Goal: Task Accomplishment & Management: Complete application form

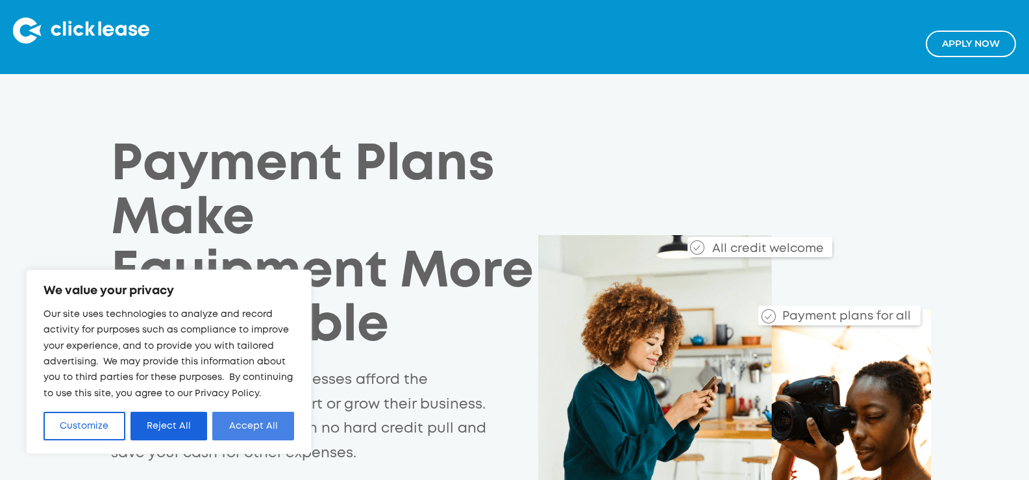
click at [258, 433] on button "Accept All" at bounding box center [253, 426] width 82 height 29
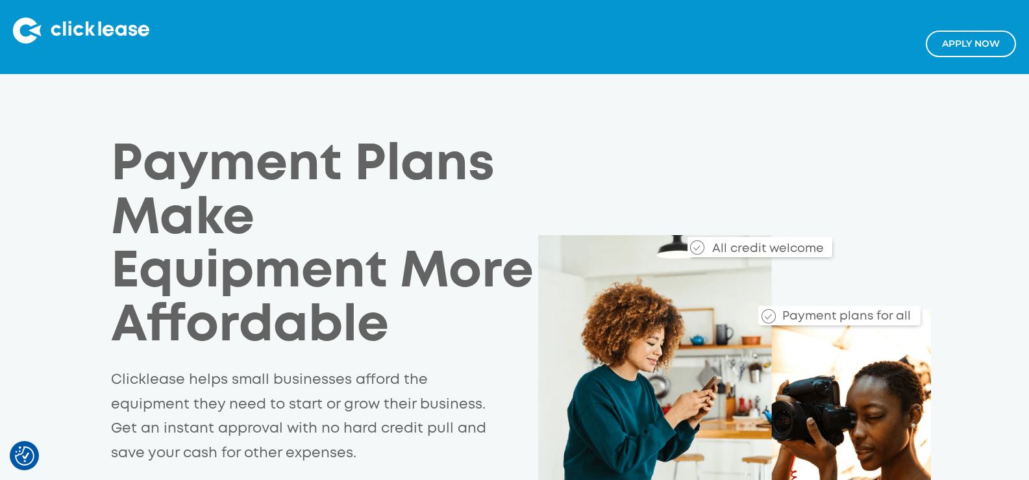
click at [979, 46] on link "Apply NOw" at bounding box center [971, 44] width 90 height 27
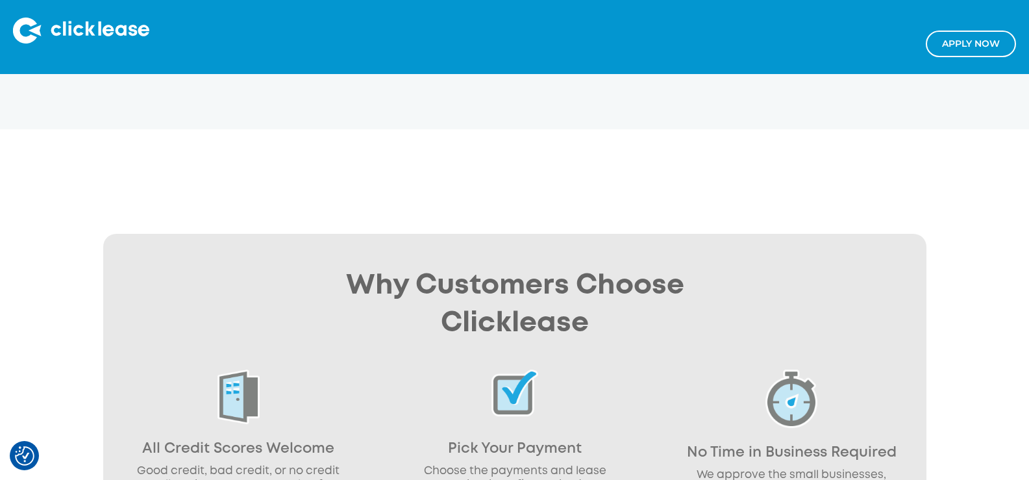
scroll to position [454, 0]
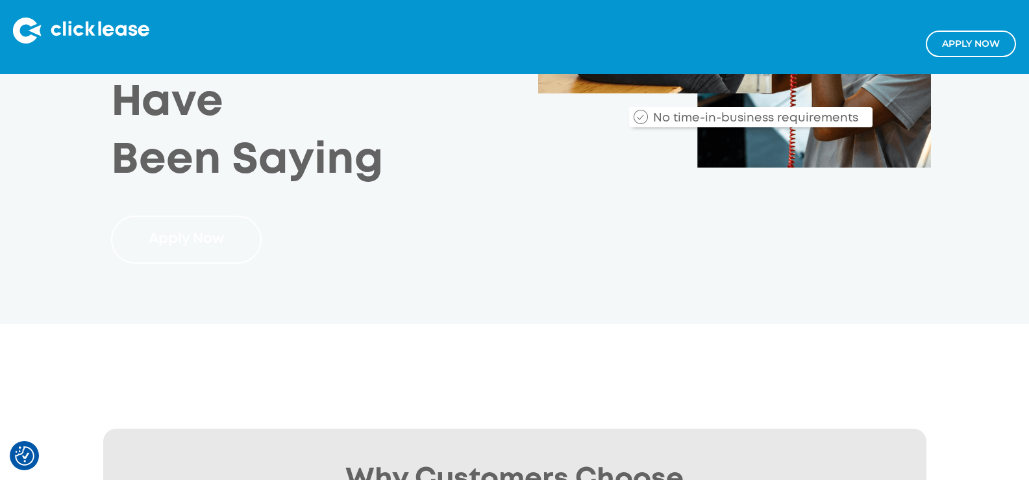
click at [149, 264] on link "Apply Now" at bounding box center [186, 240] width 151 height 49
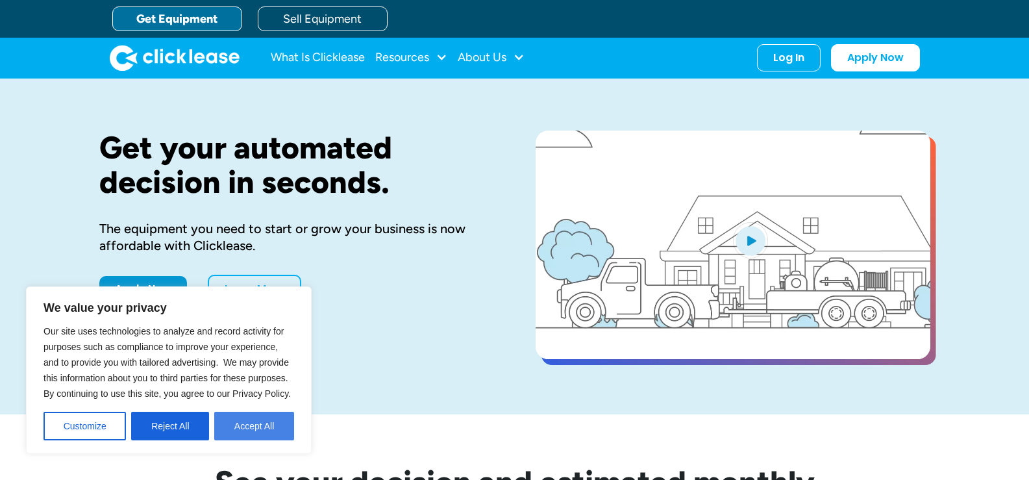
click at [238, 437] on button "Accept All" at bounding box center [254, 426] width 80 height 29
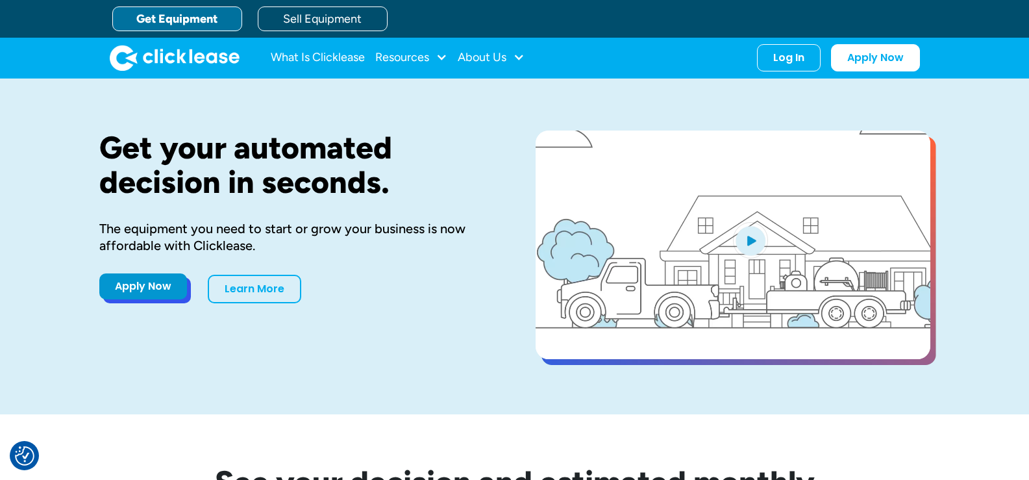
click at [145, 291] on link "Apply Now" at bounding box center [143, 286] width 88 height 26
